Goal: Check status: Check status

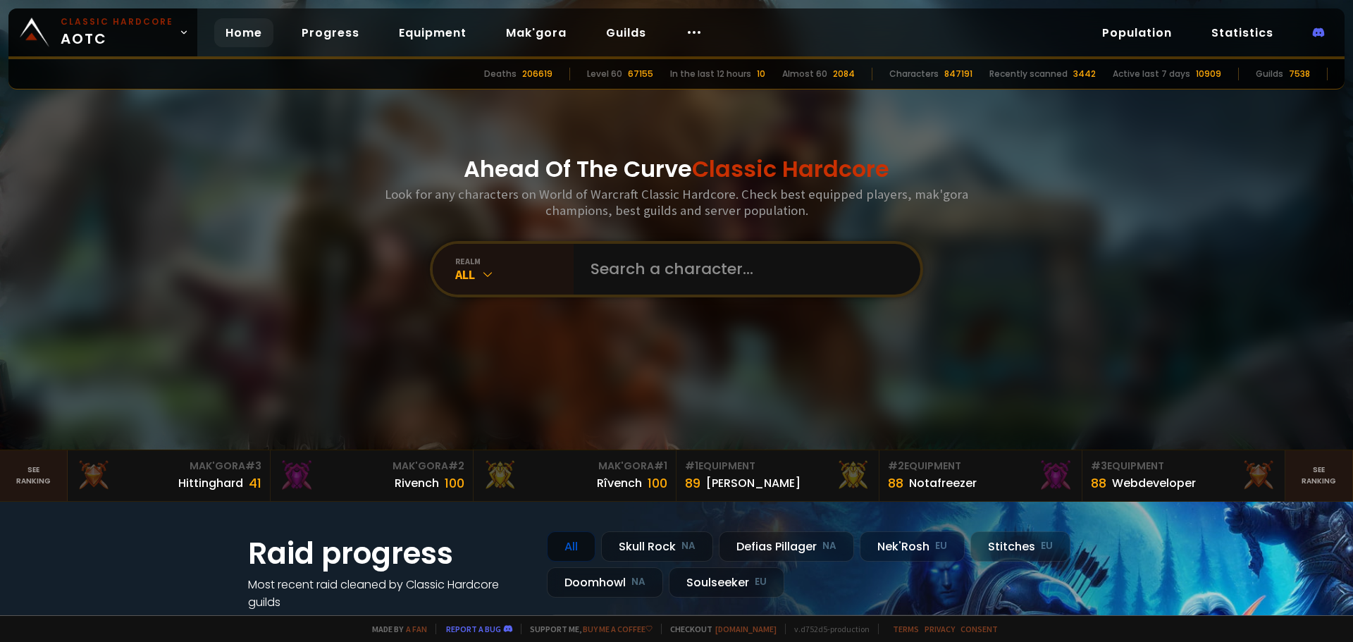
click at [641, 273] on input "text" at bounding box center [742, 269] width 321 height 51
type input "Itchia"
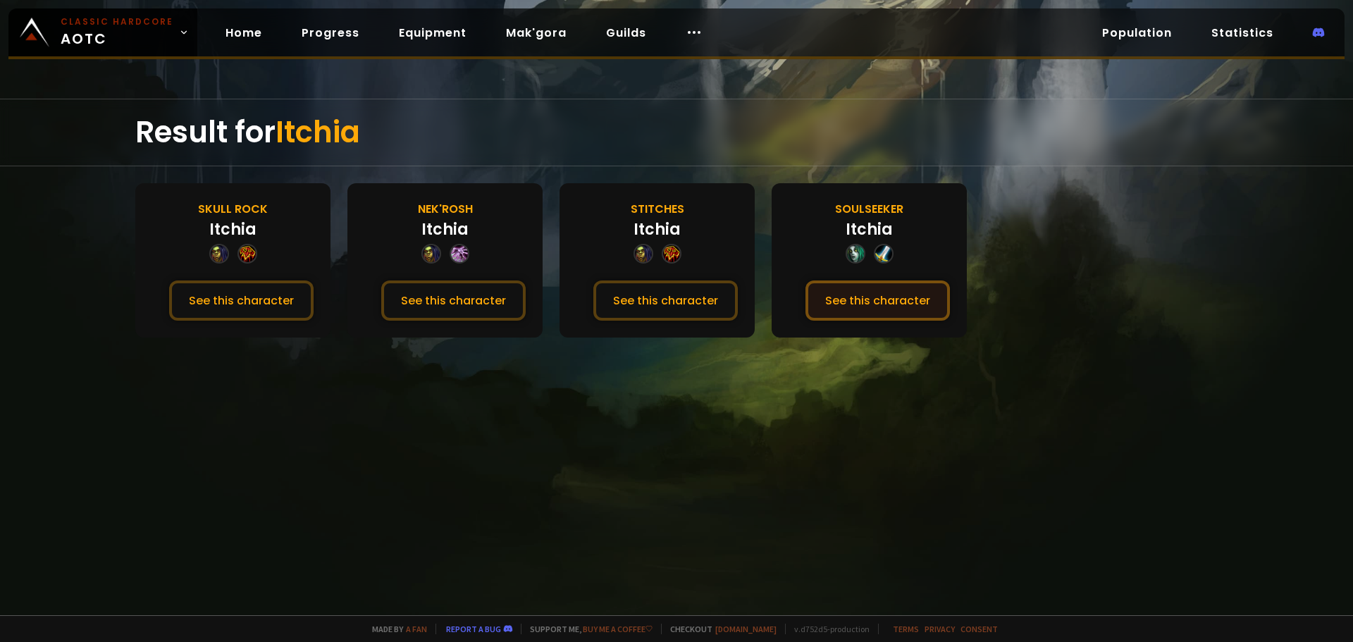
click at [841, 297] on button "See this character" at bounding box center [877, 300] width 144 height 40
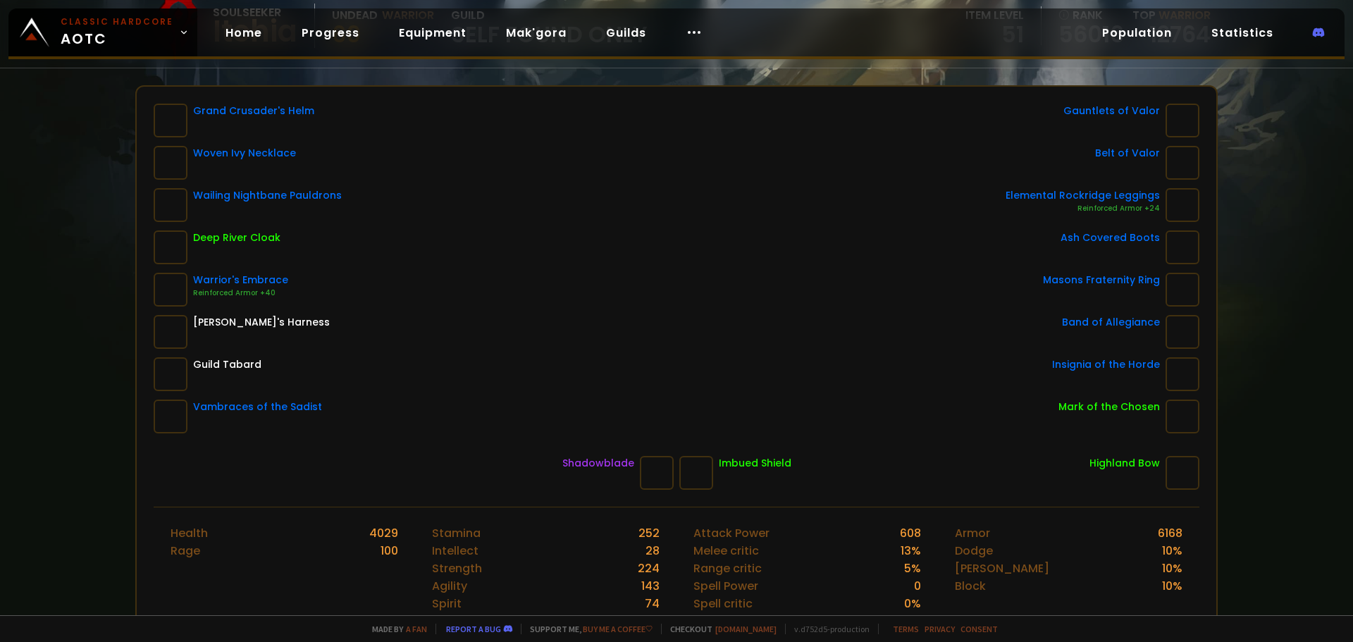
scroll to position [70, 0]
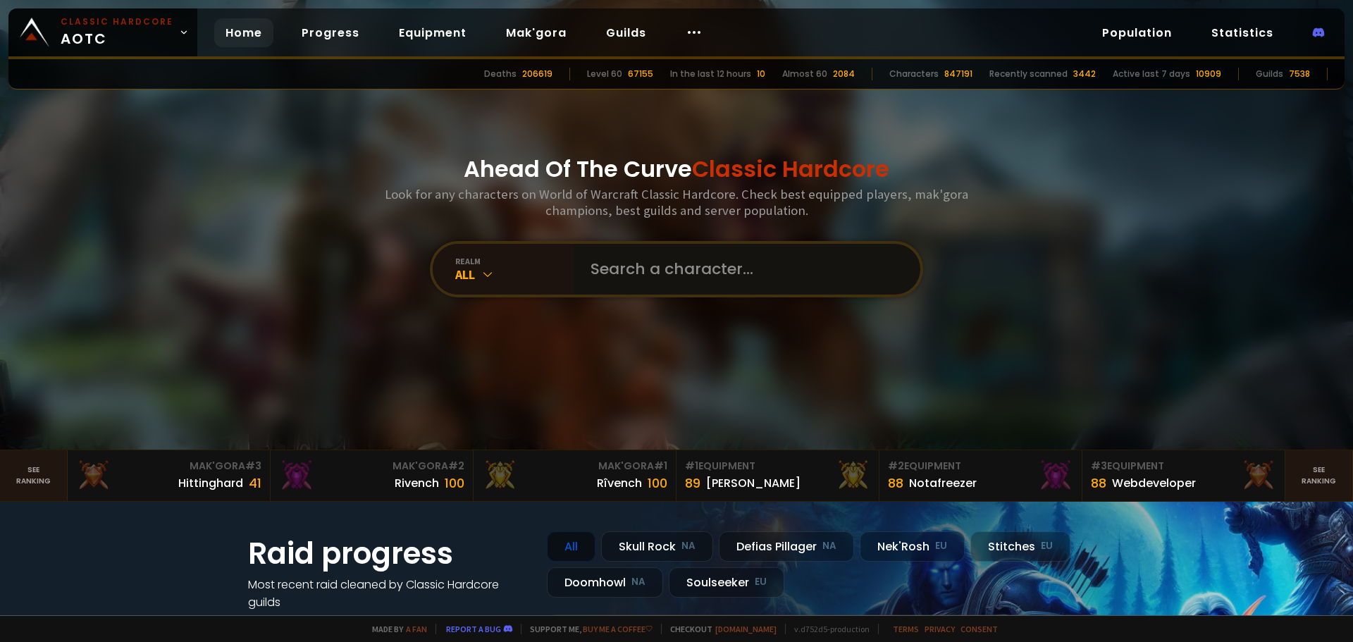
click at [582, 266] on input "text" at bounding box center [742, 269] width 321 height 51
paste input "Våldsvin"
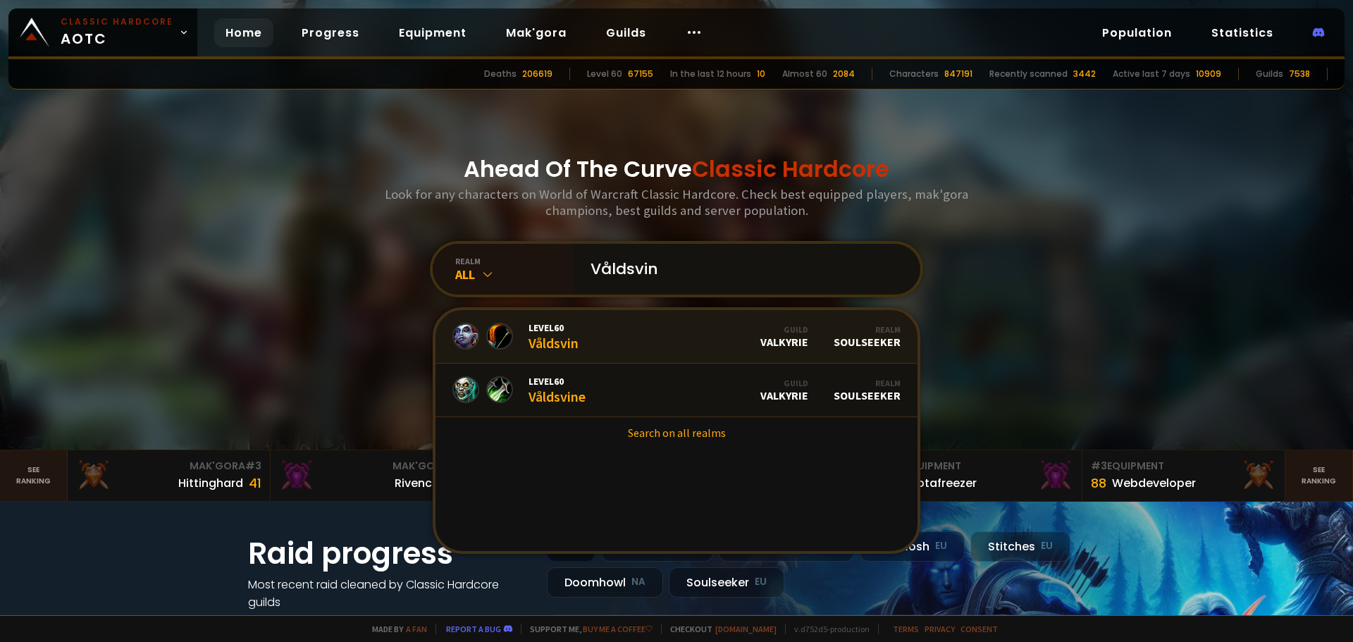
type input "Våldsvin"
click at [590, 345] on link "Level 60 Våldsvin Guild Valkyrie Realm Soulseeker" at bounding box center [677, 337] width 482 height 54
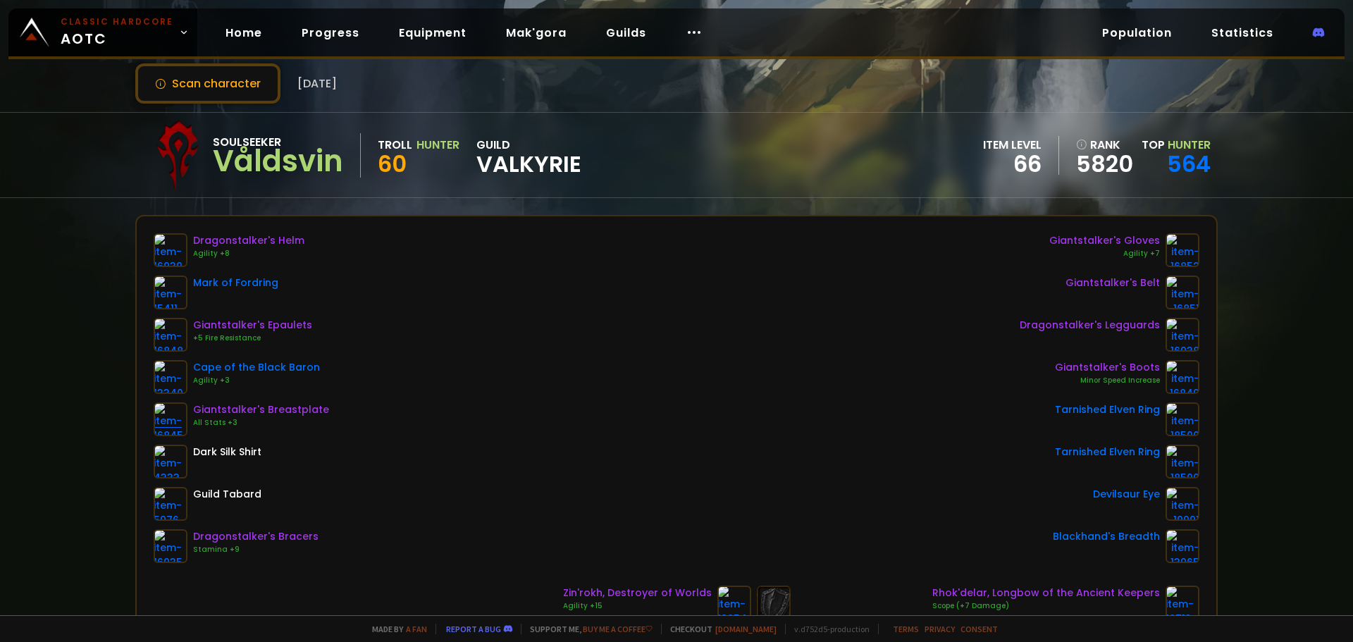
scroll to position [70, 0]
